Goal: Contribute content

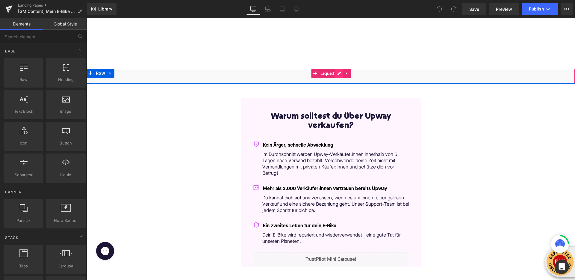
click at [339, 72] on div "Liquid" at bounding box center [331, 76] width 489 height 15
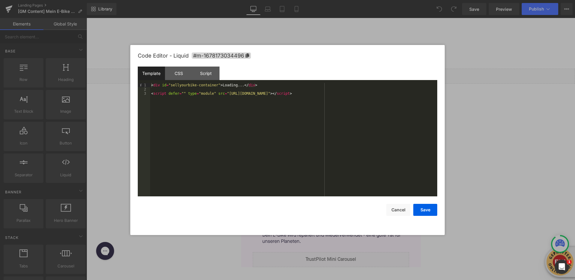
click at [365, 93] on div "< div id = "sellyourbike-container" > Loading... </ div > < script defer = "" t…" at bounding box center [293, 144] width 287 height 122
click at [366, 93] on div "< div id = "sellyourbike-container" > Loading... </ div > < script defer = "" t…" at bounding box center [293, 144] width 287 height 122
click at [367, 93] on div "< div id = "sellyourbike-container" > Loading... </ div > < script defer = "" t…" at bounding box center [293, 144] width 287 height 122
click at [218, 86] on div "< div id = "sellyourbike-container" > Loading... </ div > < script defer = "" t…" at bounding box center [293, 144] width 287 height 122
click at [429, 210] on button "Save" at bounding box center [426, 210] width 24 height 12
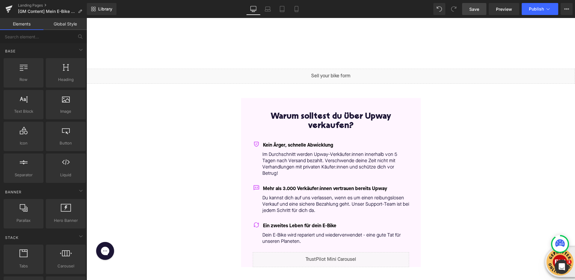
click at [481, 13] on link "Save" at bounding box center [474, 9] width 24 height 12
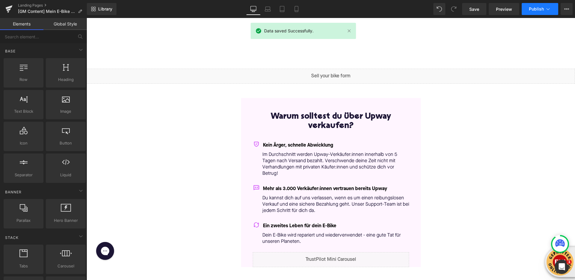
click at [542, 7] on span "Publish" at bounding box center [536, 9] width 15 height 5
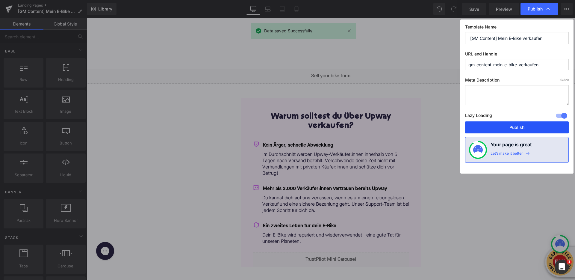
click at [513, 129] on button "Publish" at bounding box center [517, 127] width 104 height 12
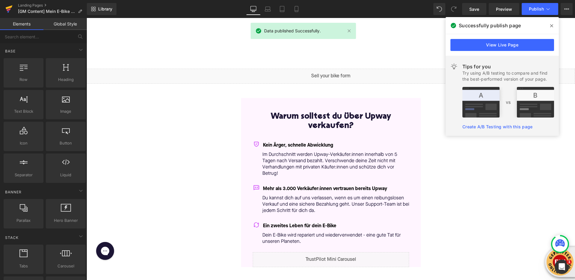
click at [11, 8] on icon at bounding box center [8, 8] width 7 height 15
